Goal: Task Accomplishment & Management: Manage account settings

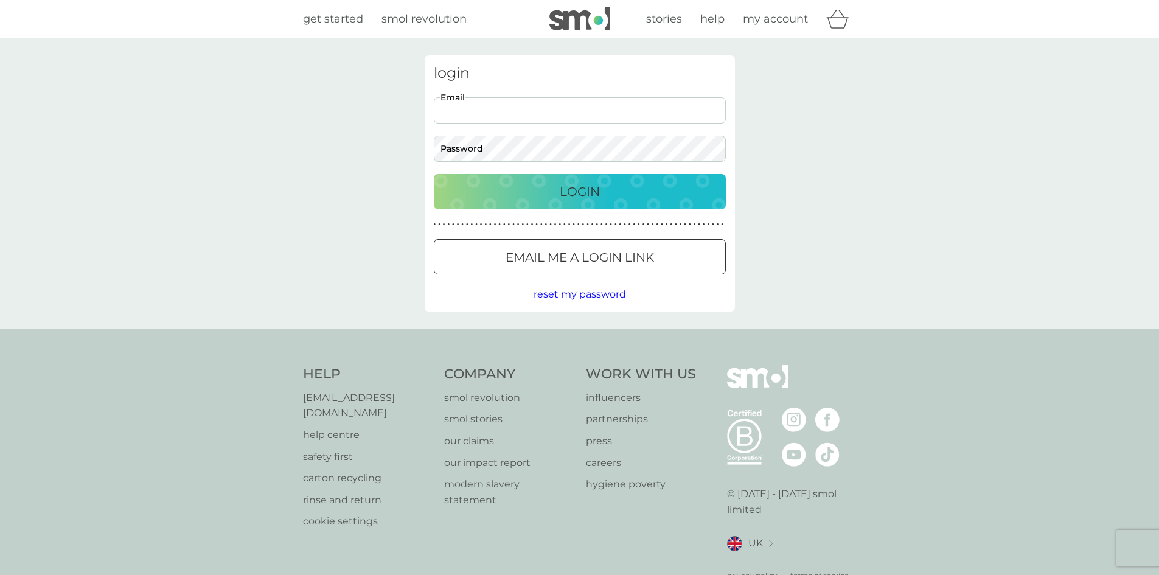
click at [517, 97] on input "Email" at bounding box center [580, 110] width 292 height 26
click at [543, 250] on p "Email me a login link" at bounding box center [580, 257] width 148 height 19
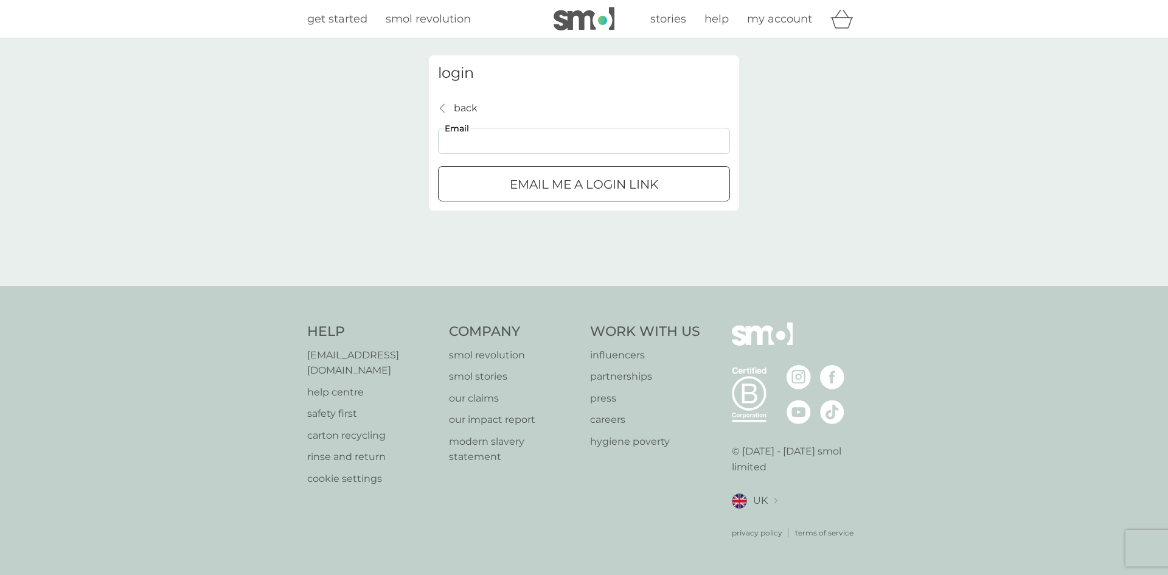
click at [497, 129] on input "Email" at bounding box center [584, 141] width 292 height 26
click at [488, 141] on input "Email" at bounding box center [584, 141] width 292 height 26
type input "[PERSON_NAME][EMAIL_ADDRESS][DOMAIN_NAME]"
click at [533, 188] on p "Email me a login link" at bounding box center [584, 184] width 148 height 19
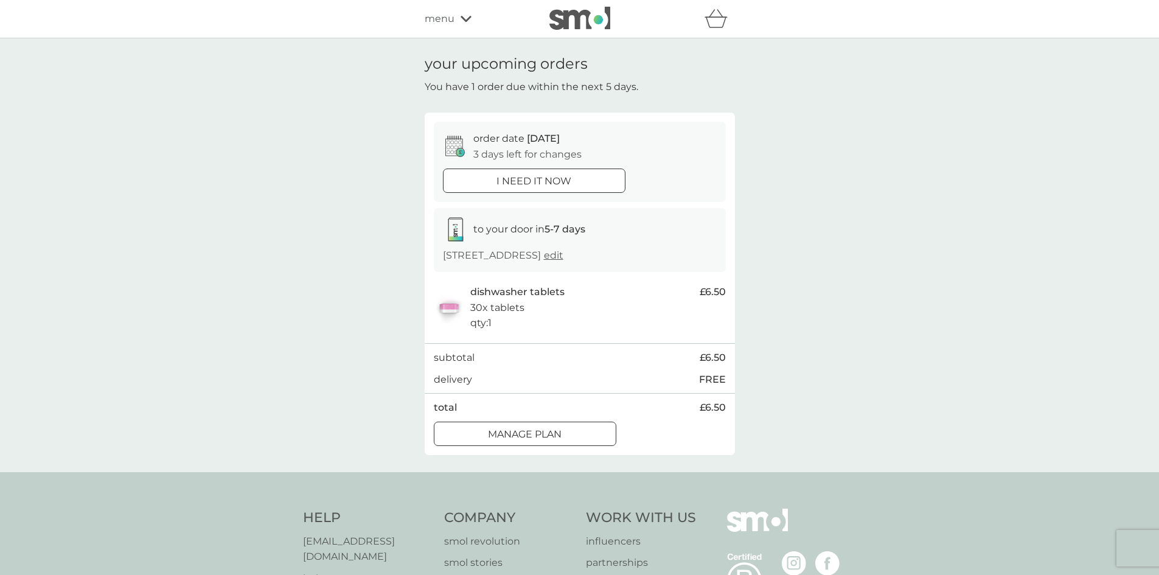
click at [551, 438] on p "Manage plan" at bounding box center [525, 435] width 74 height 16
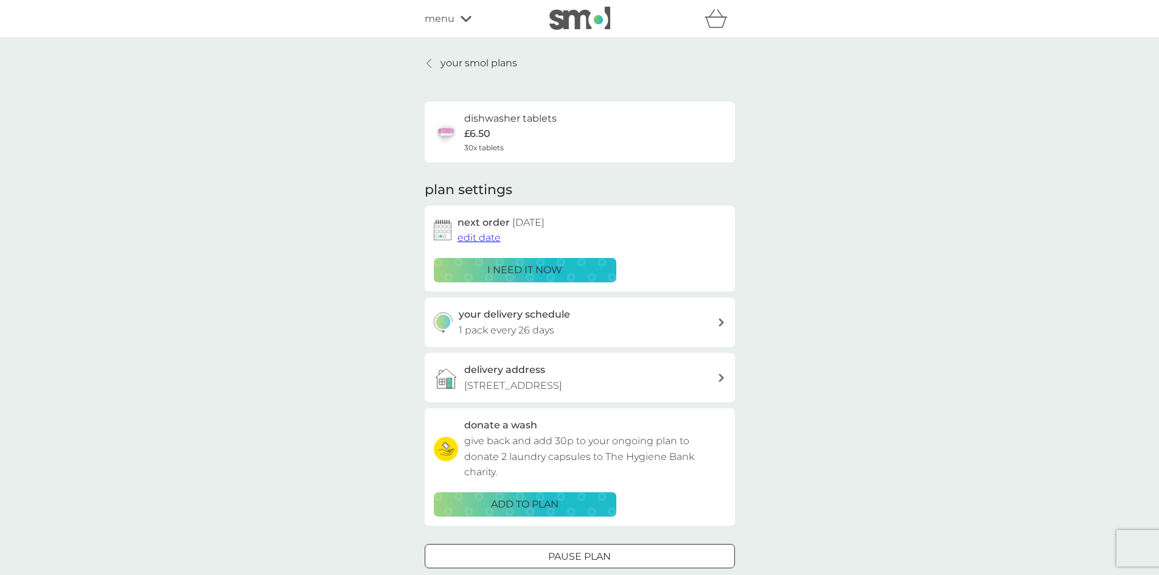
click at [679, 319] on div "your delivery schedule 1 pack every 26 days" at bounding box center [588, 322] width 259 height 31
select select "28"
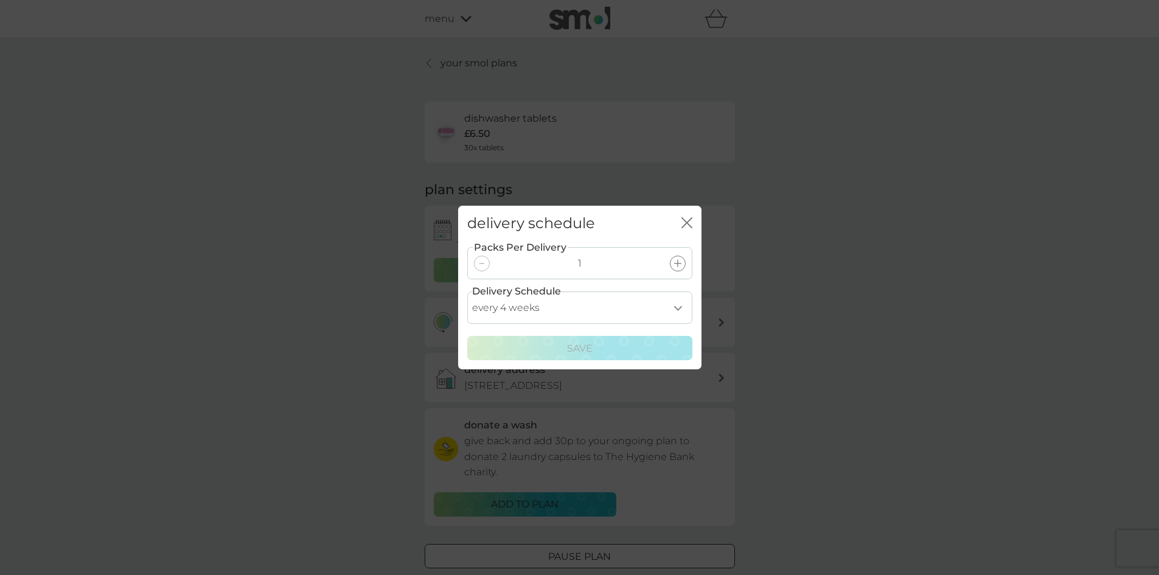
click at [687, 223] on icon "close" at bounding box center [689, 223] width 5 height 10
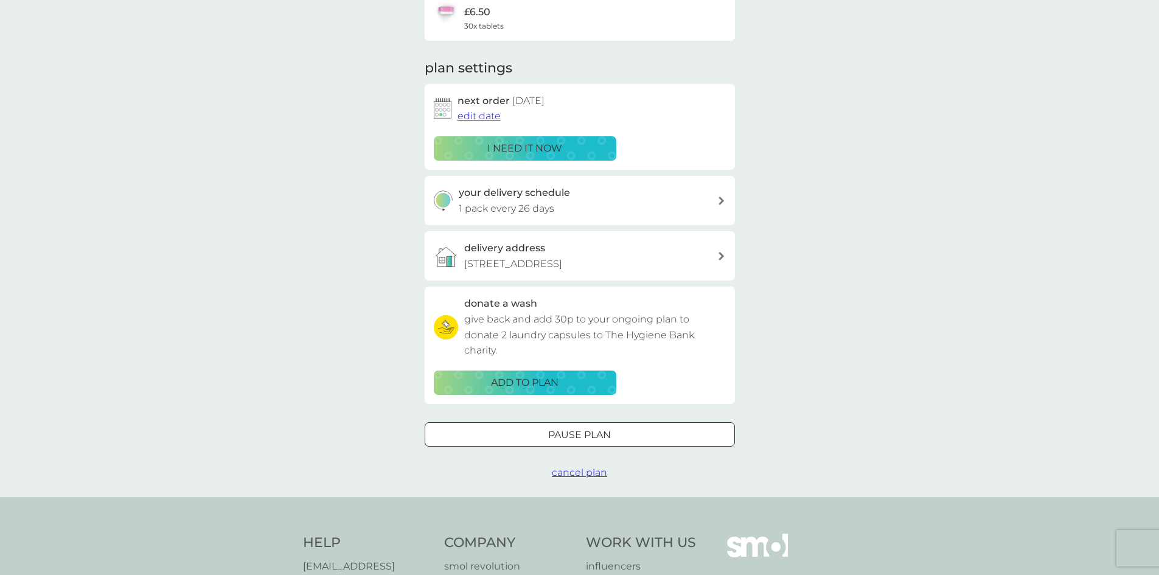
scroll to position [61, 0]
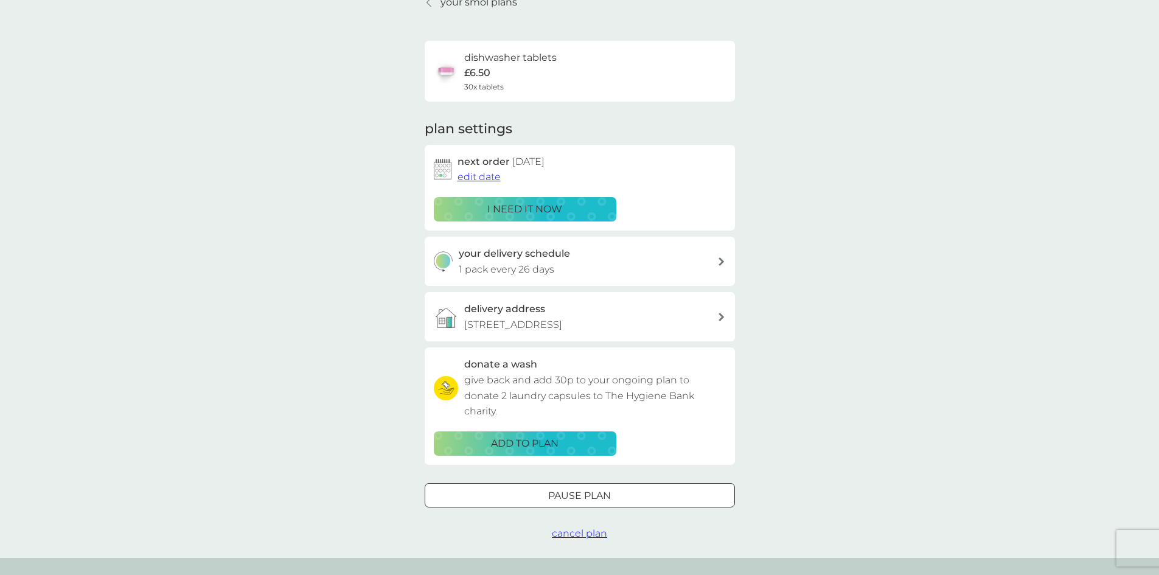
click at [475, 173] on span "edit date" at bounding box center [479, 177] width 43 height 12
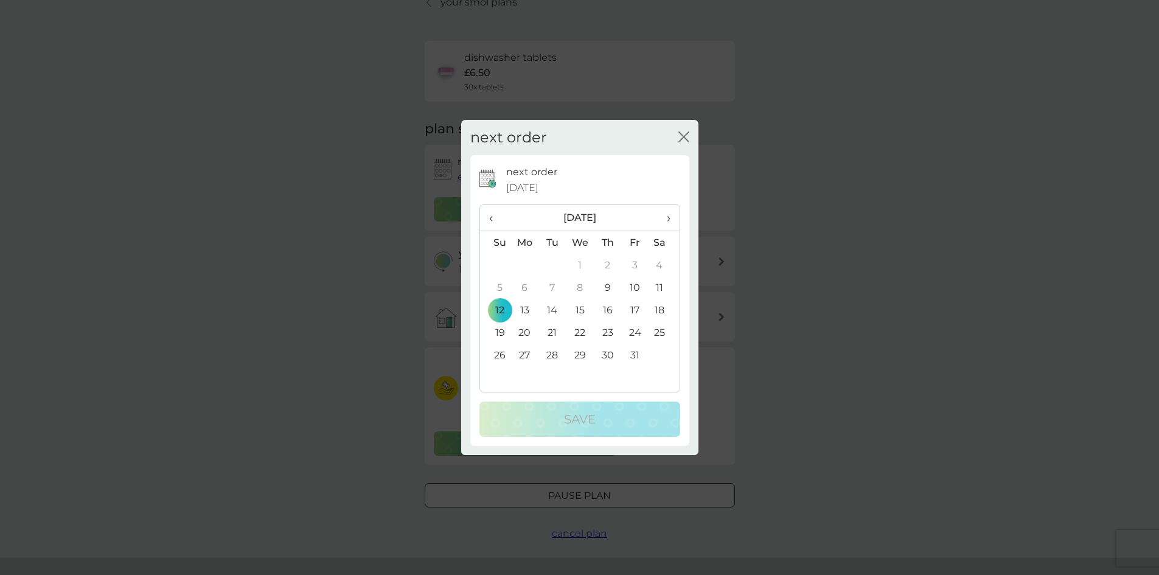
click at [668, 220] on span "›" at bounding box center [664, 218] width 12 height 26
click at [503, 310] on td "9" at bounding box center [495, 310] width 31 height 23
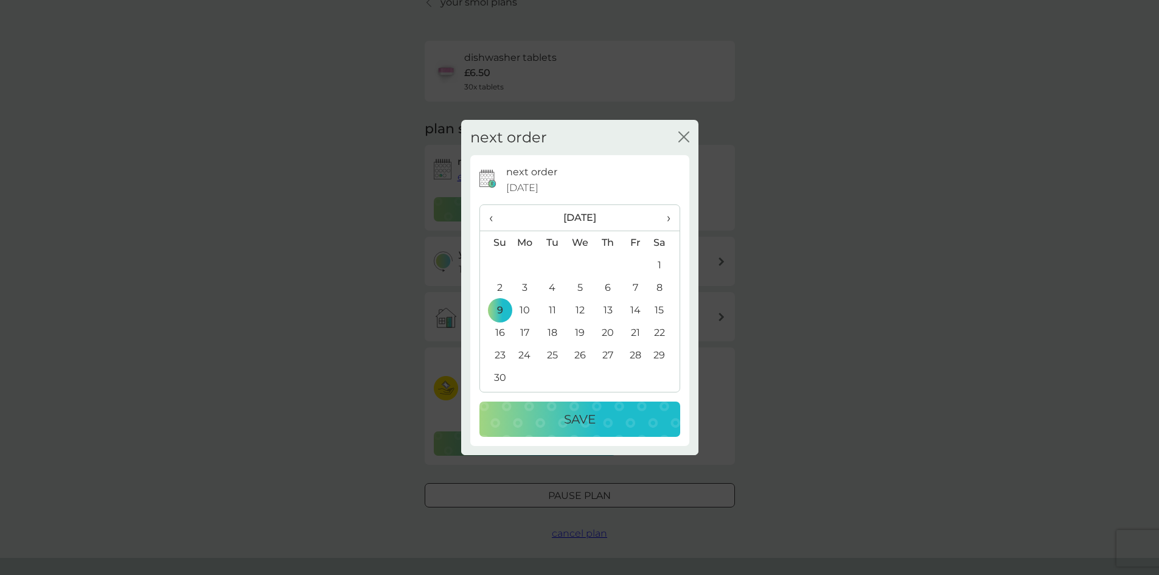
click at [571, 414] on p "Save" at bounding box center [580, 419] width 32 height 19
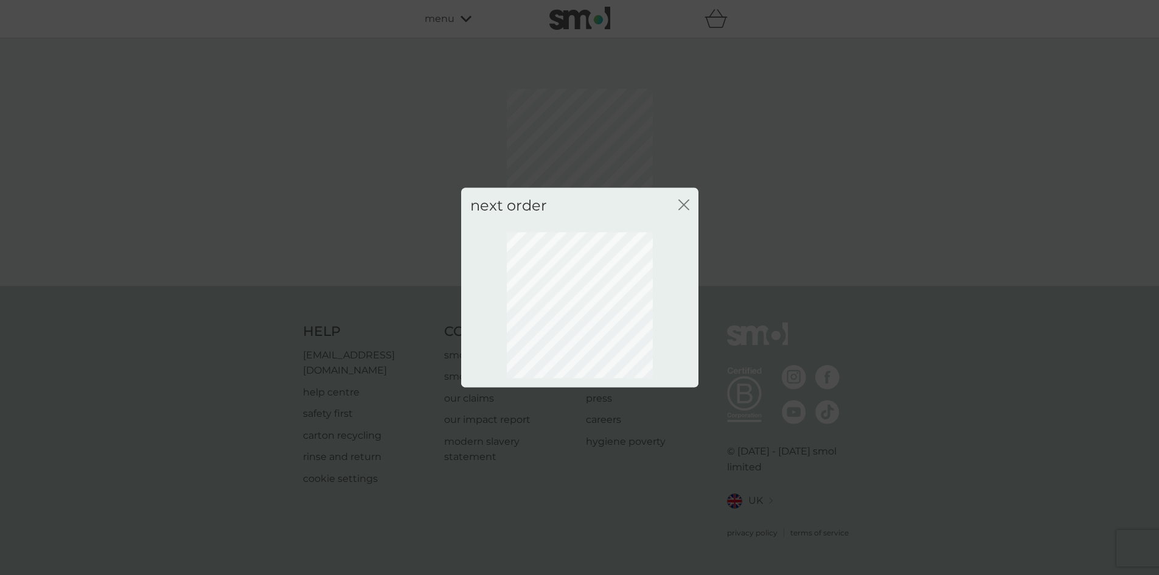
scroll to position [0, 0]
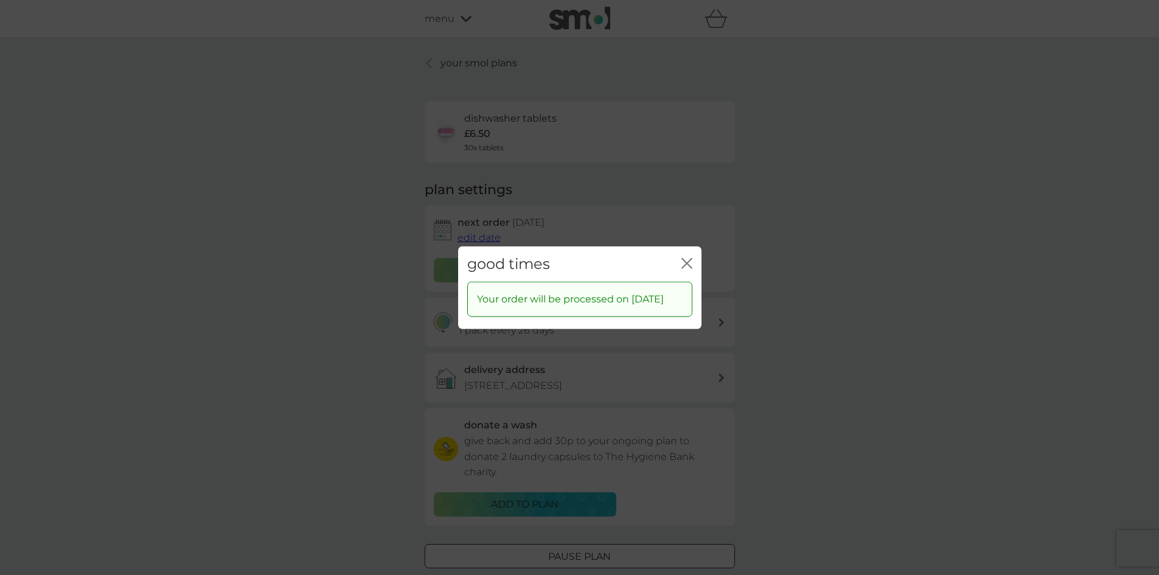
click at [690, 259] on icon "close" at bounding box center [689, 263] width 5 height 10
